Goal: Information Seeking & Learning: Learn about a topic

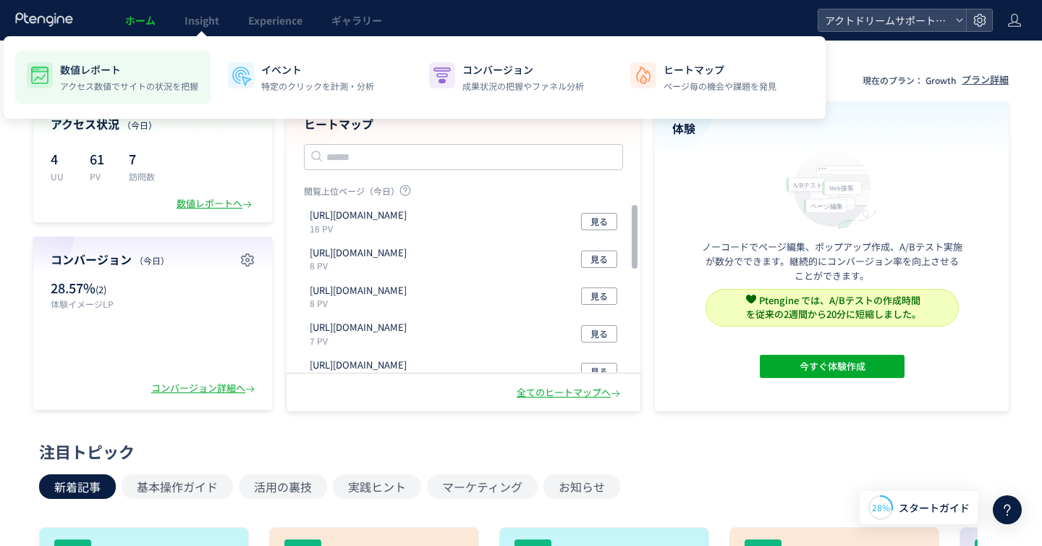
click at [122, 74] on p "数値レポート" at bounding box center [129, 69] width 138 height 14
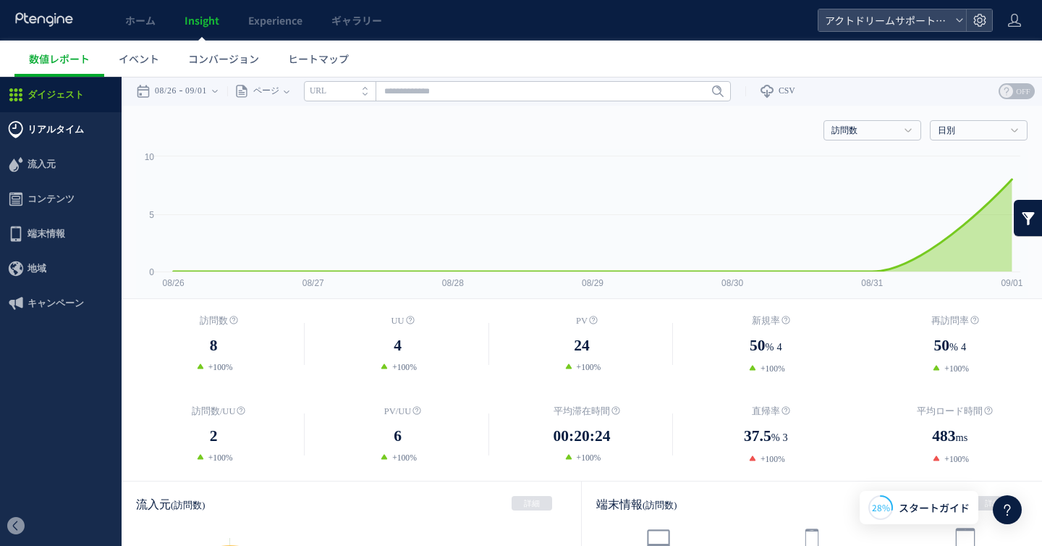
click at [64, 129] on span "リアルタイム" at bounding box center [56, 129] width 56 height 35
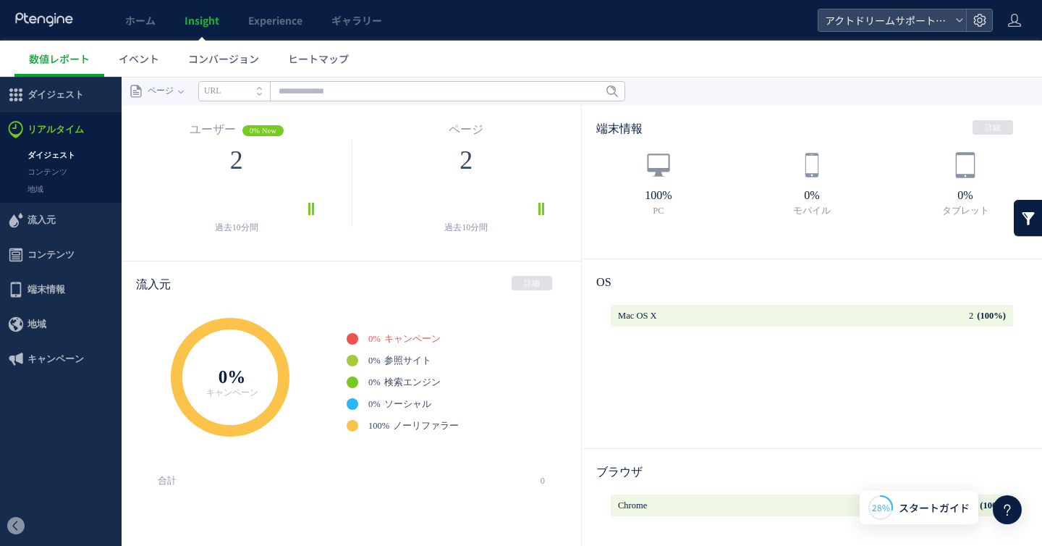
click at [43, 150] on link "ダイジェスト" at bounding box center [61, 155] width 122 height 17
click at [53, 155] on link "ダイジェスト" at bounding box center [61, 155] width 122 height 17
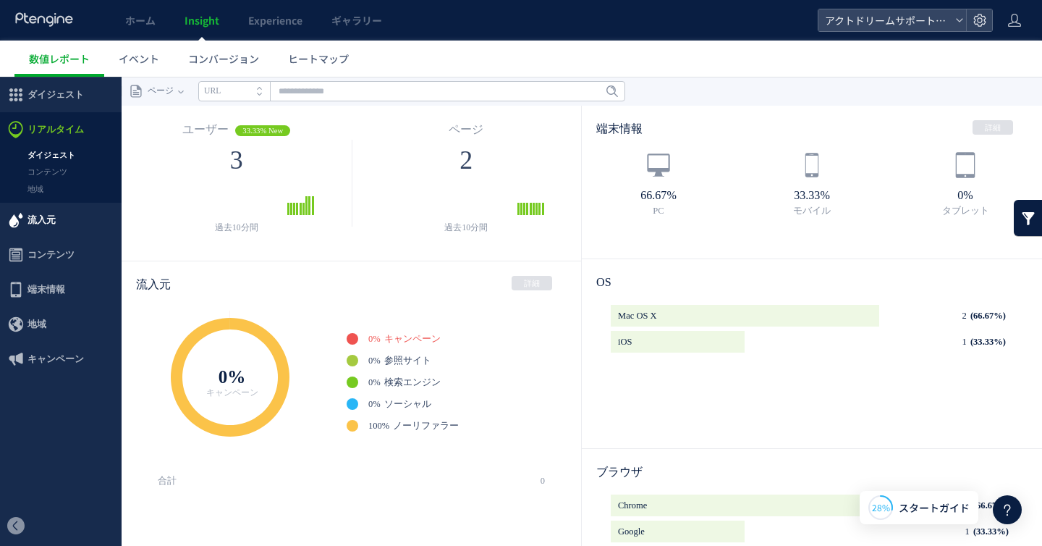
click at [45, 219] on span "流入元" at bounding box center [42, 220] width 28 height 35
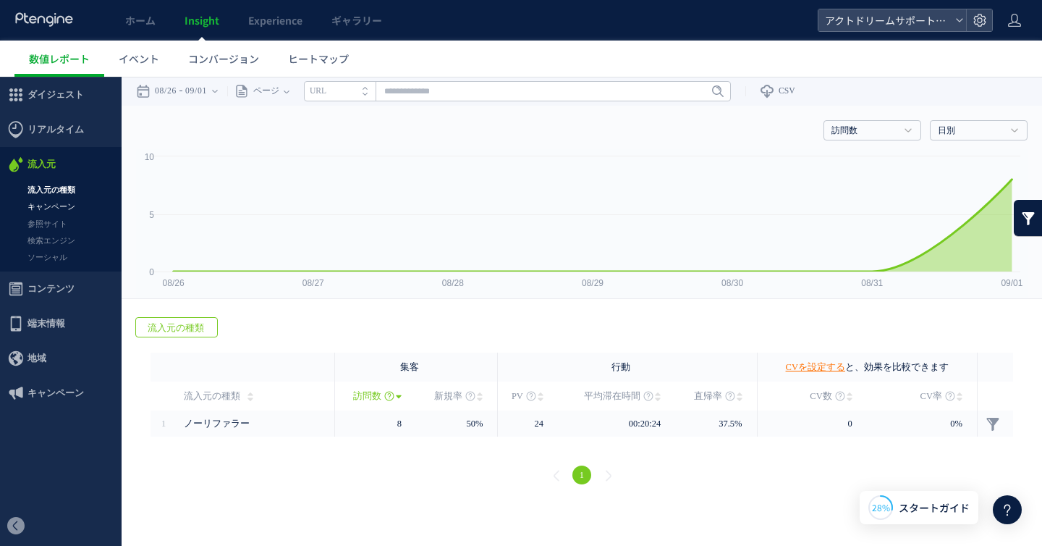
click at [59, 201] on link "キャンペーン" at bounding box center [61, 206] width 122 height 17
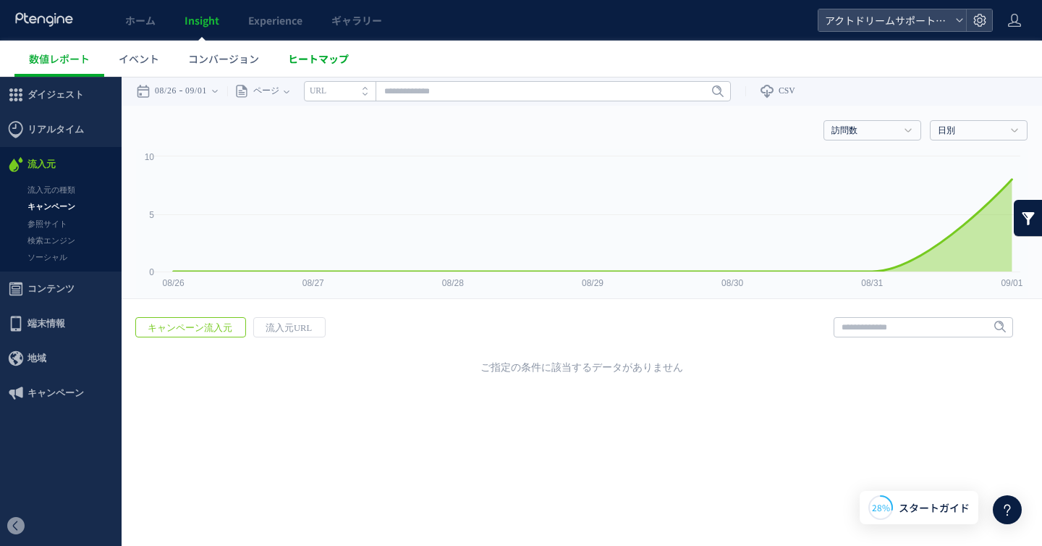
click at [331, 59] on span "ヒートマップ" at bounding box center [318, 58] width 61 height 14
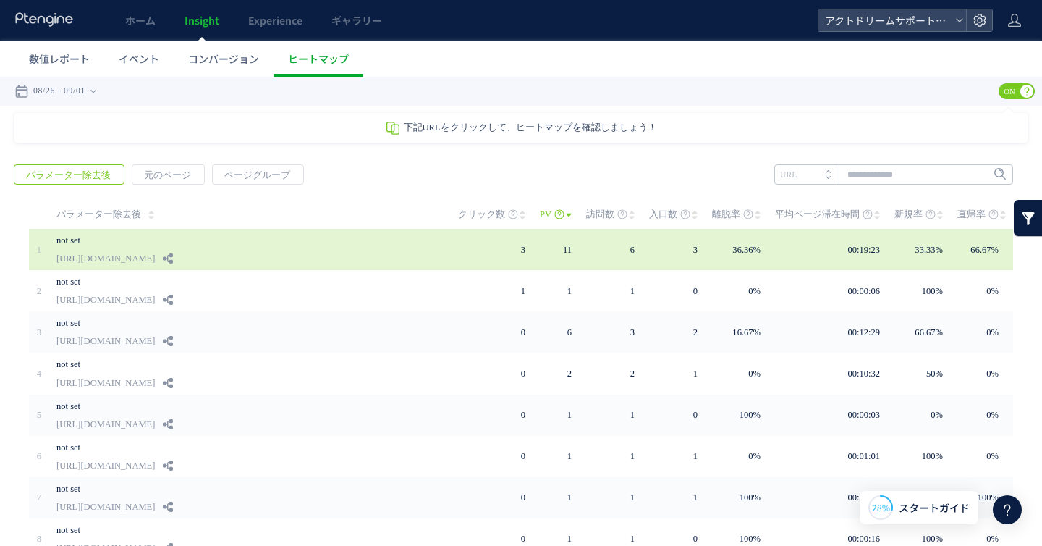
click at [155, 251] on link "[URL][DOMAIN_NAME]" at bounding box center [105, 258] width 98 height 17
